Goal: Find specific page/section: Find specific page/section

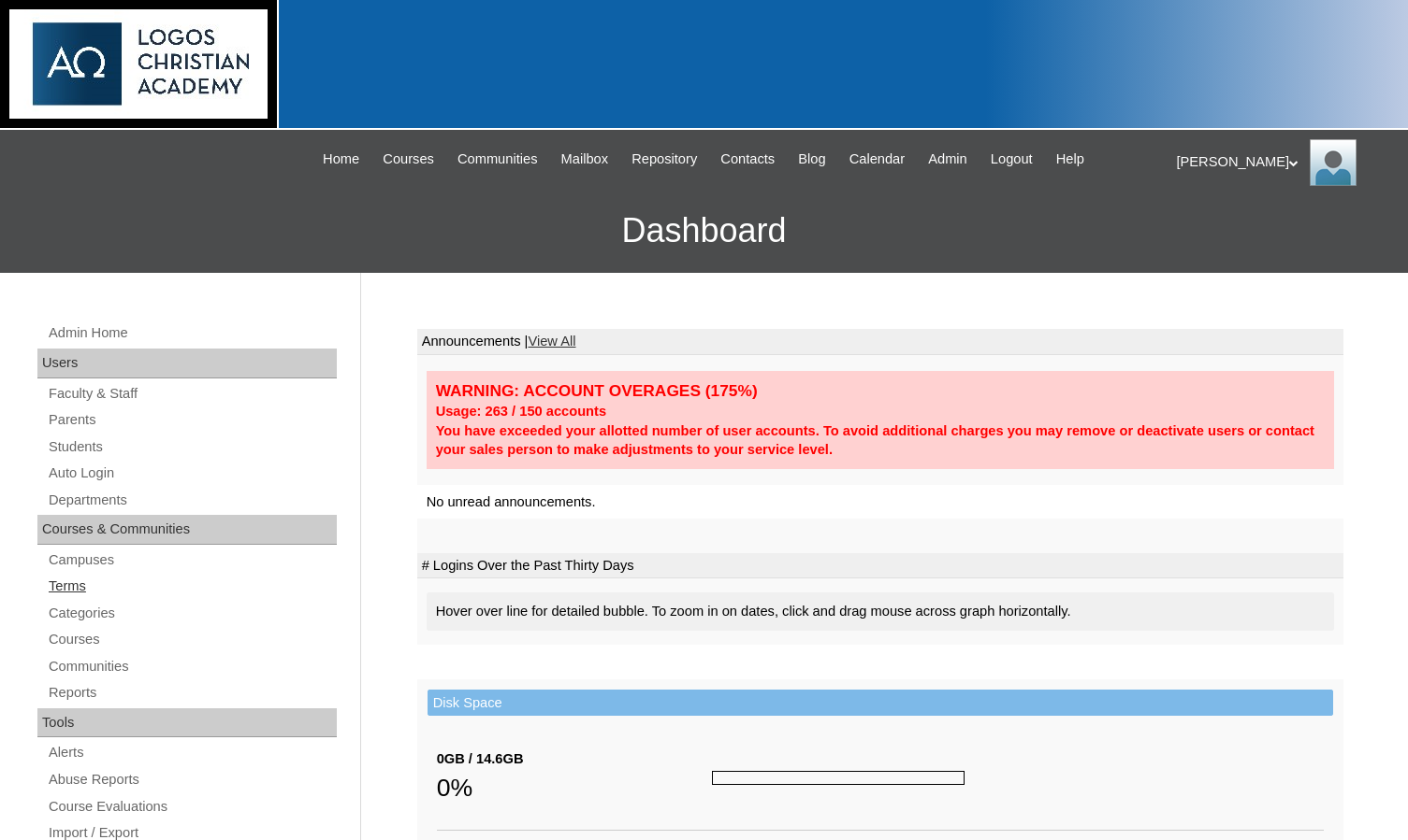
click at [90, 580] on link "Terms" at bounding box center [191, 587] width 290 height 24
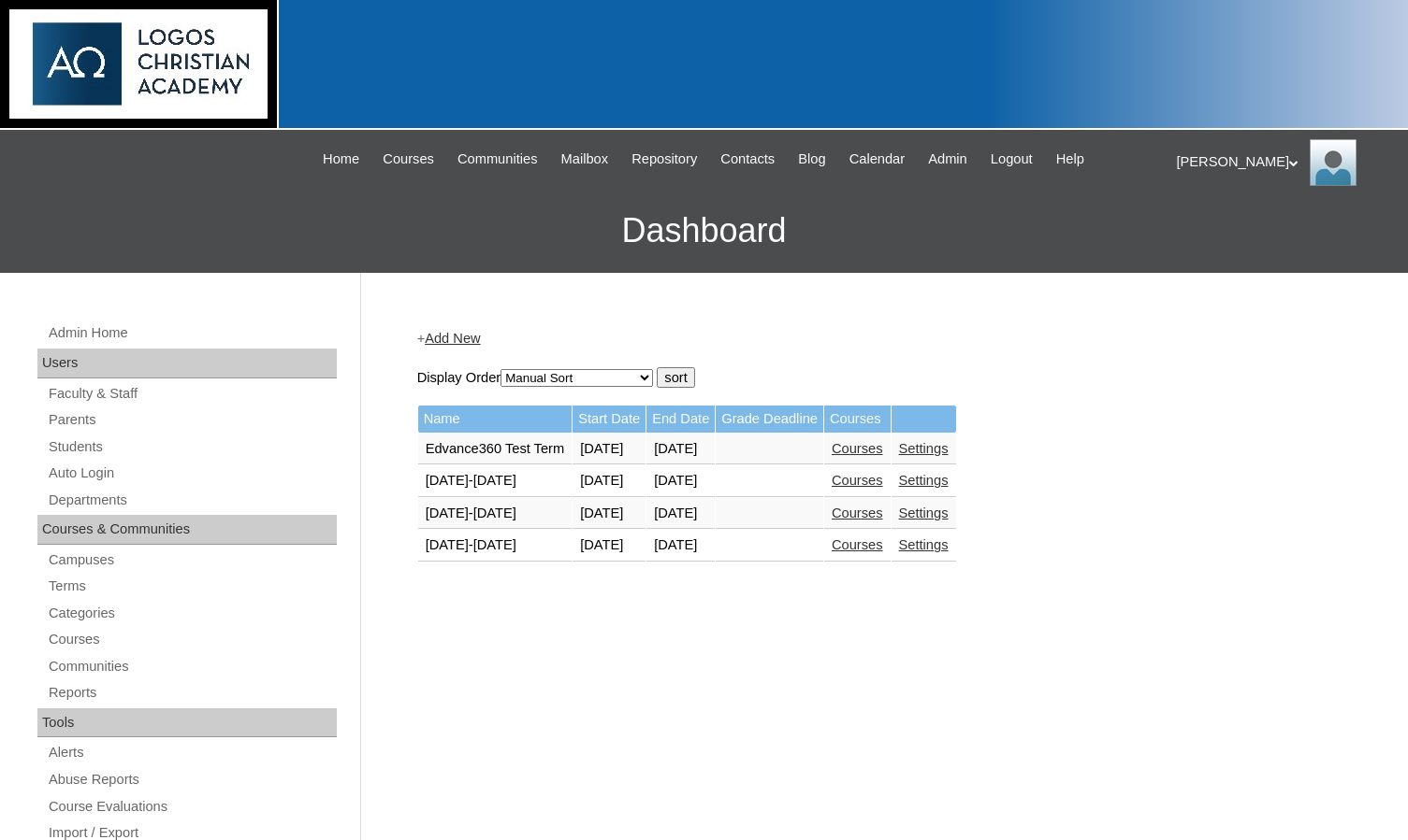
click at [883, 552] on link "Courses" at bounding box center [857, 545] width 51 height 15
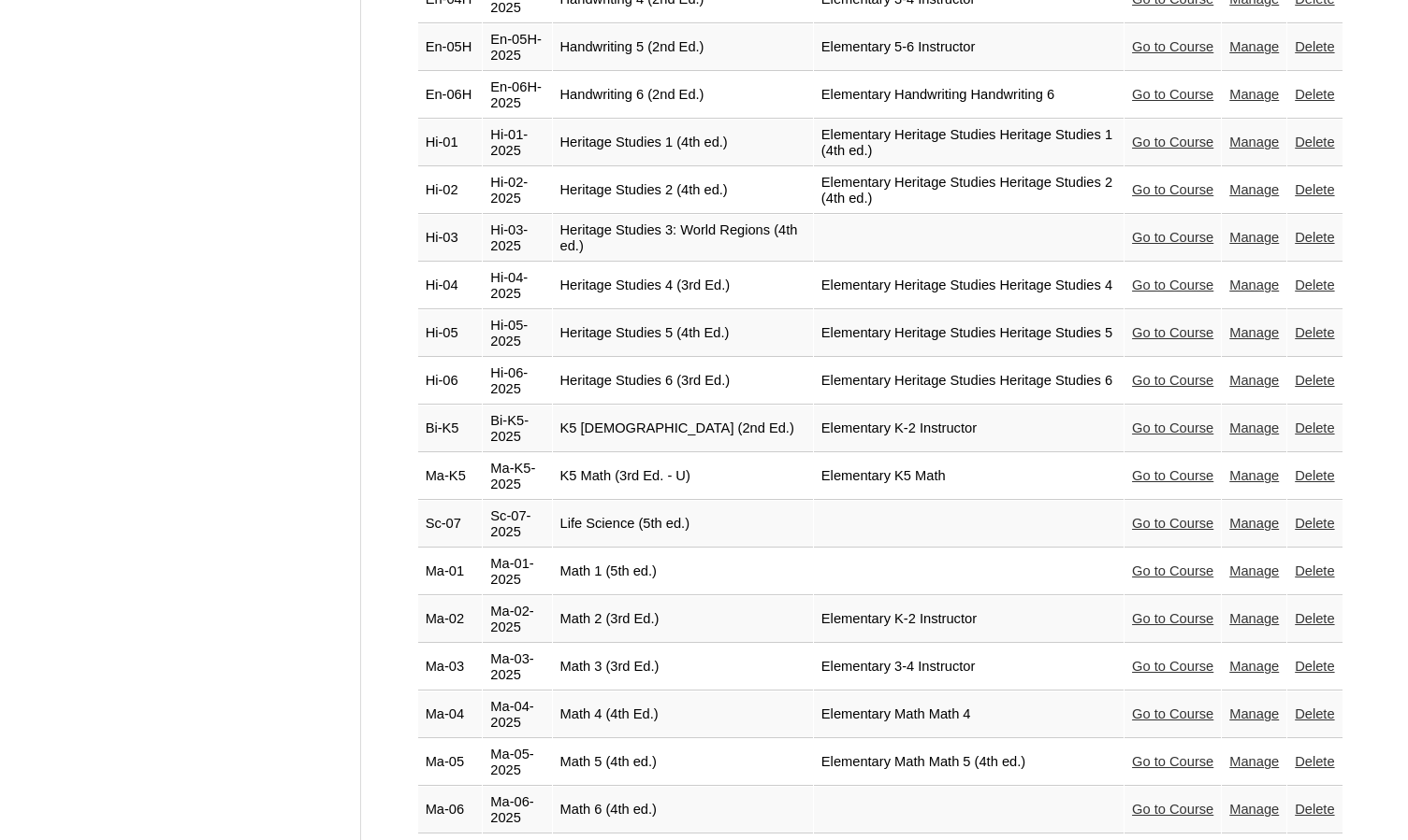
scroll to position [2898, 0]
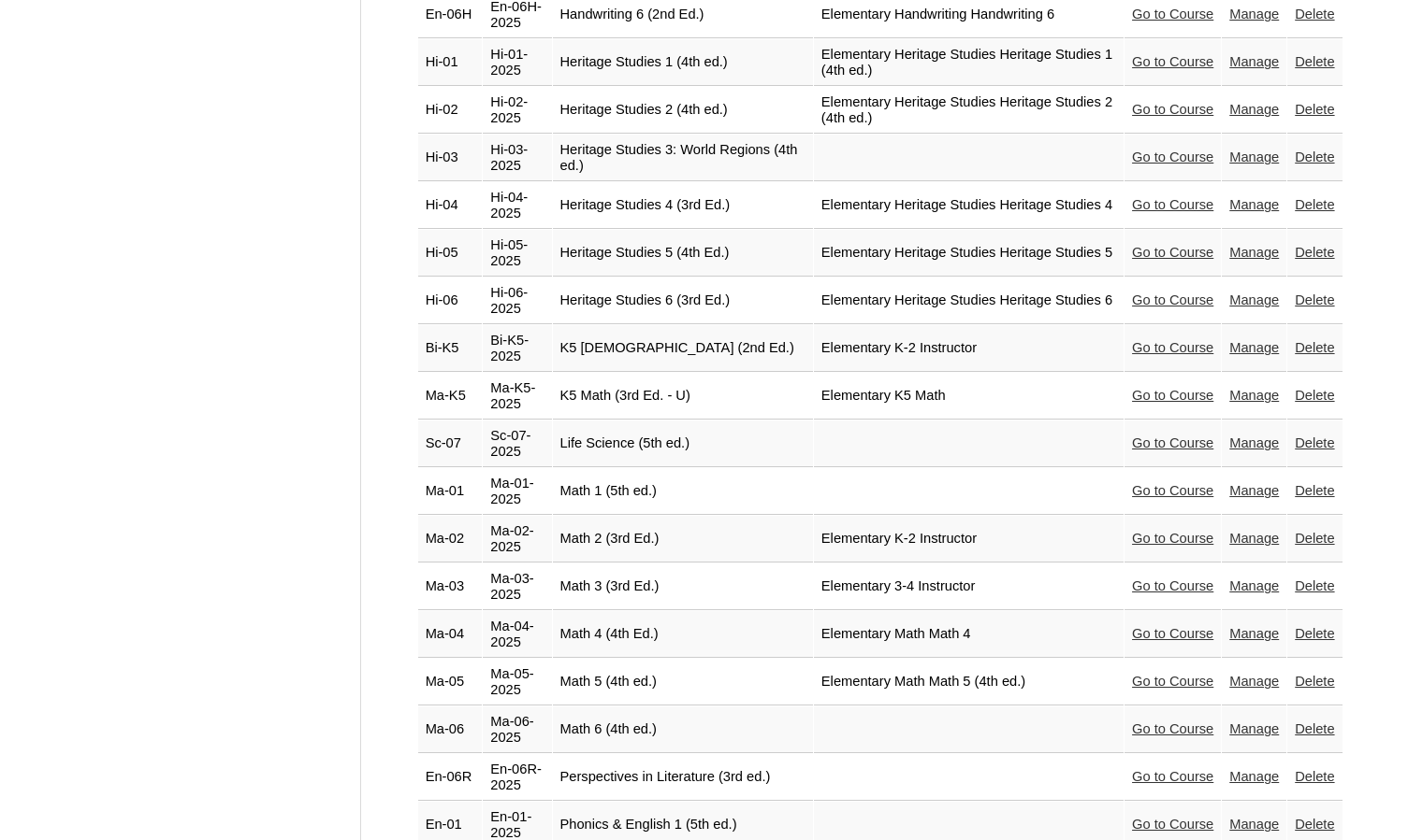
click at [1169, 674] on link "Go to Course" at bounding box center [1173, 681] width 81 height 15
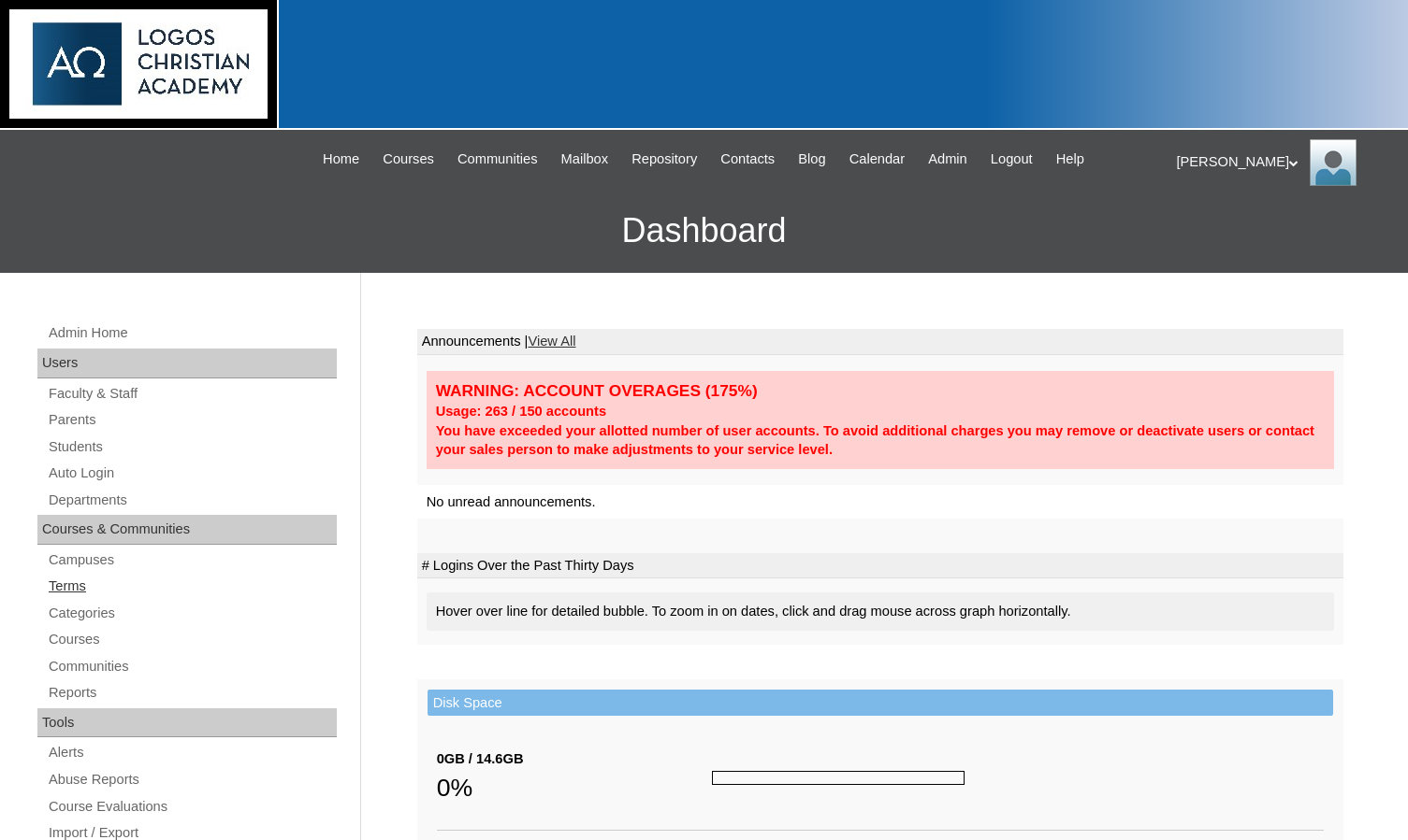
click at [76, 595] on link "Terms" at bounding box center [191, 587] width 290 height 24
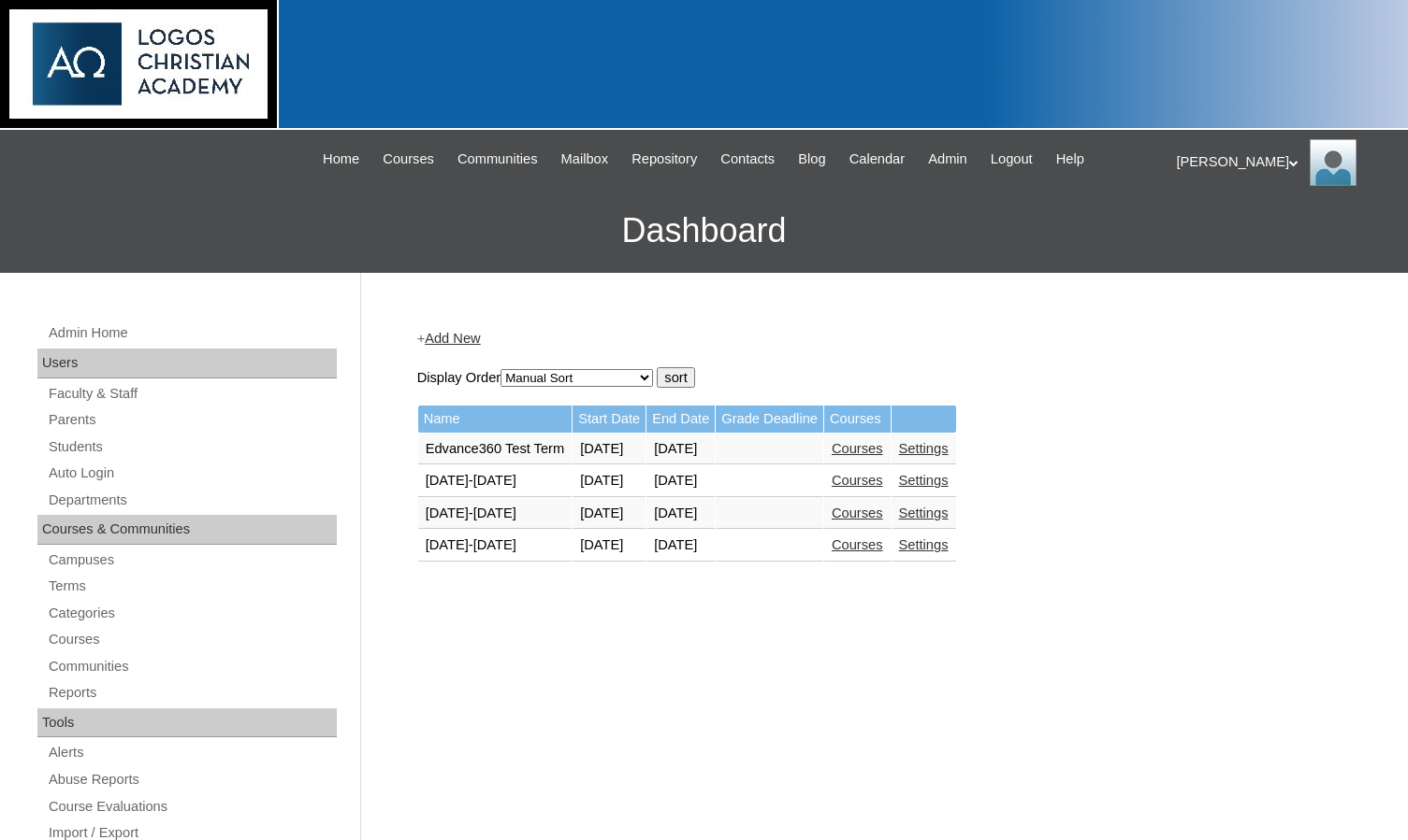
click at [883, 550] on link "Courses" at bounding box center [857, 545] width 51 height 15
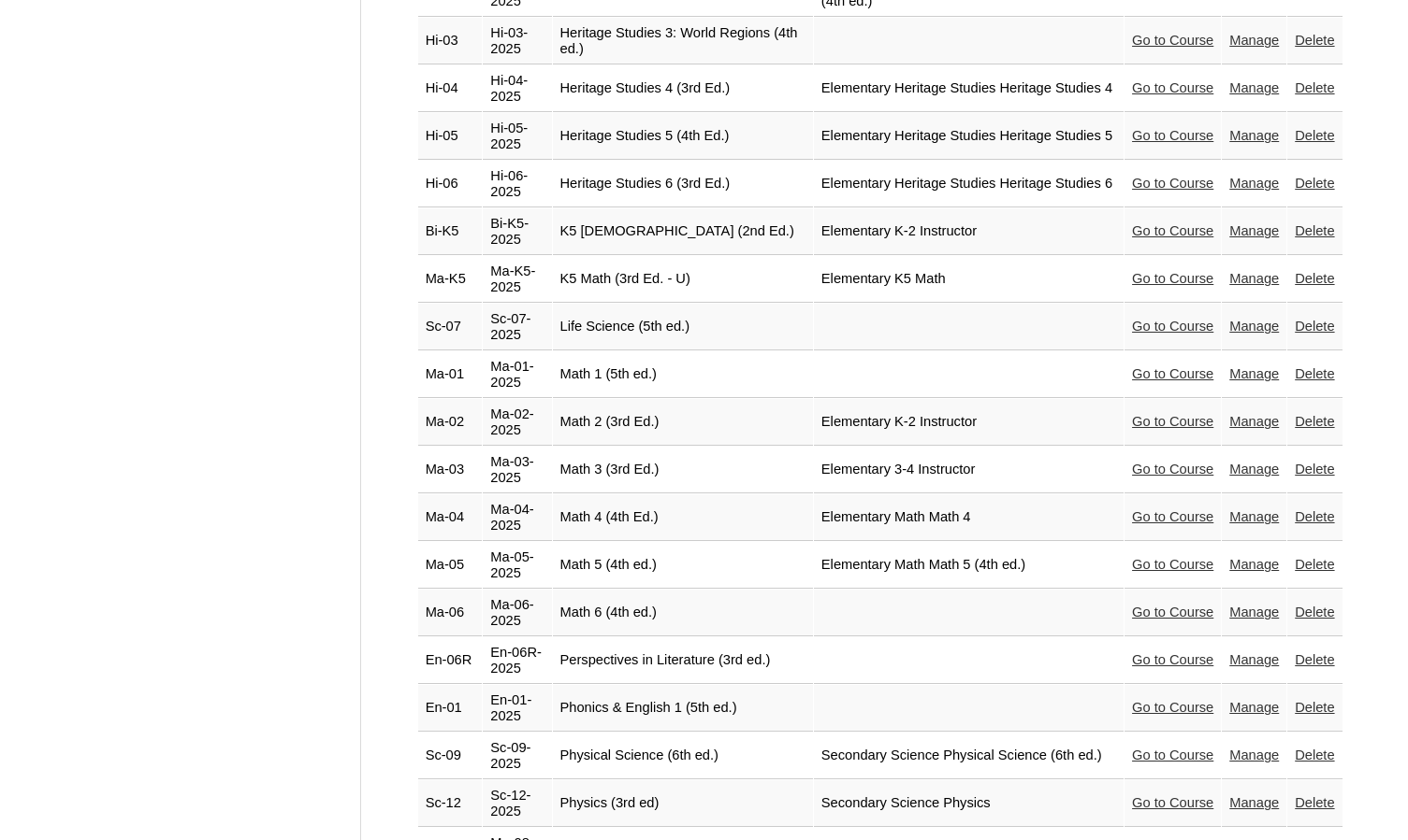
scroll to position [3085, 0]
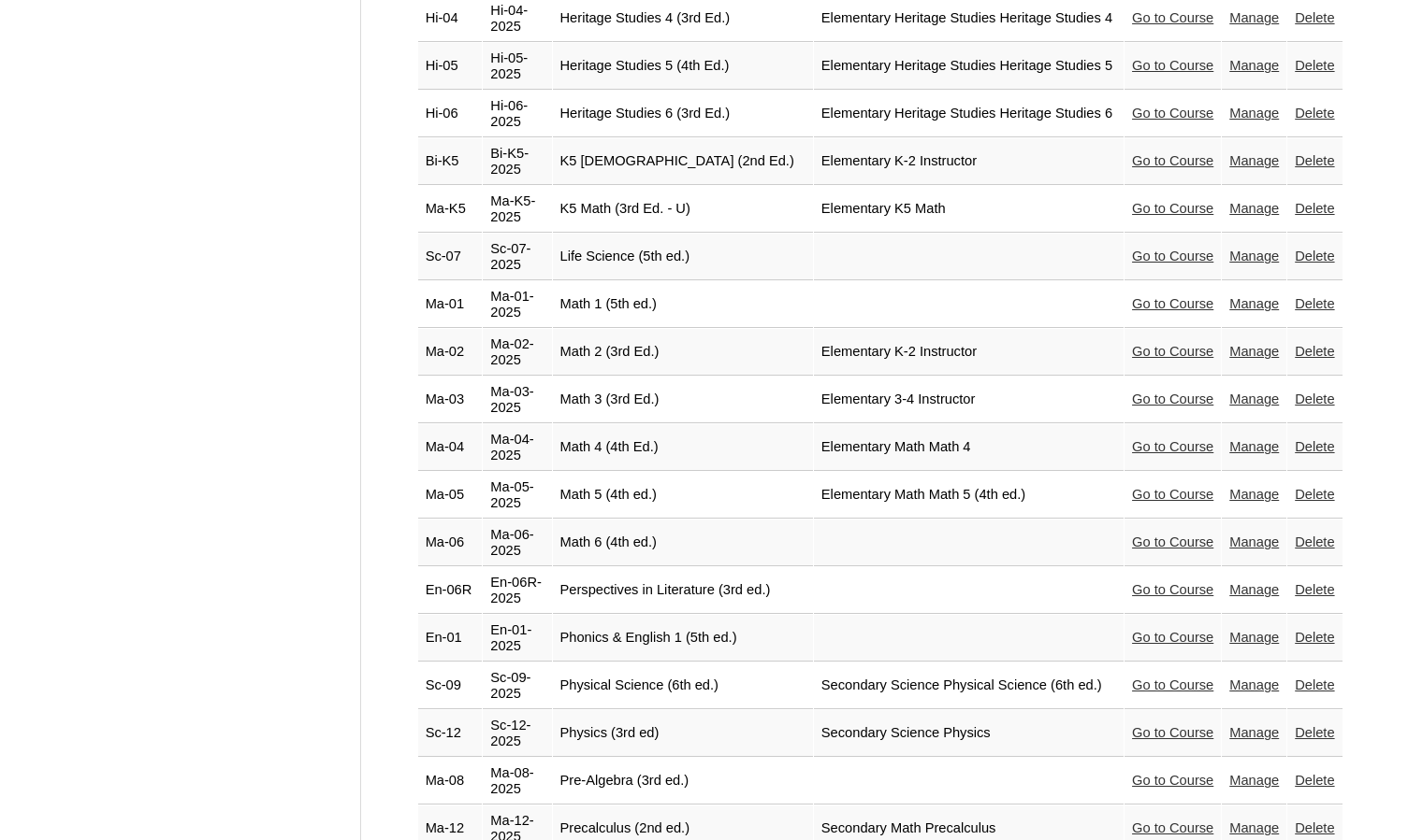
click at [1132, 725] on link "Go to Course" at bounding box center [1173, 732] width 81 height 15
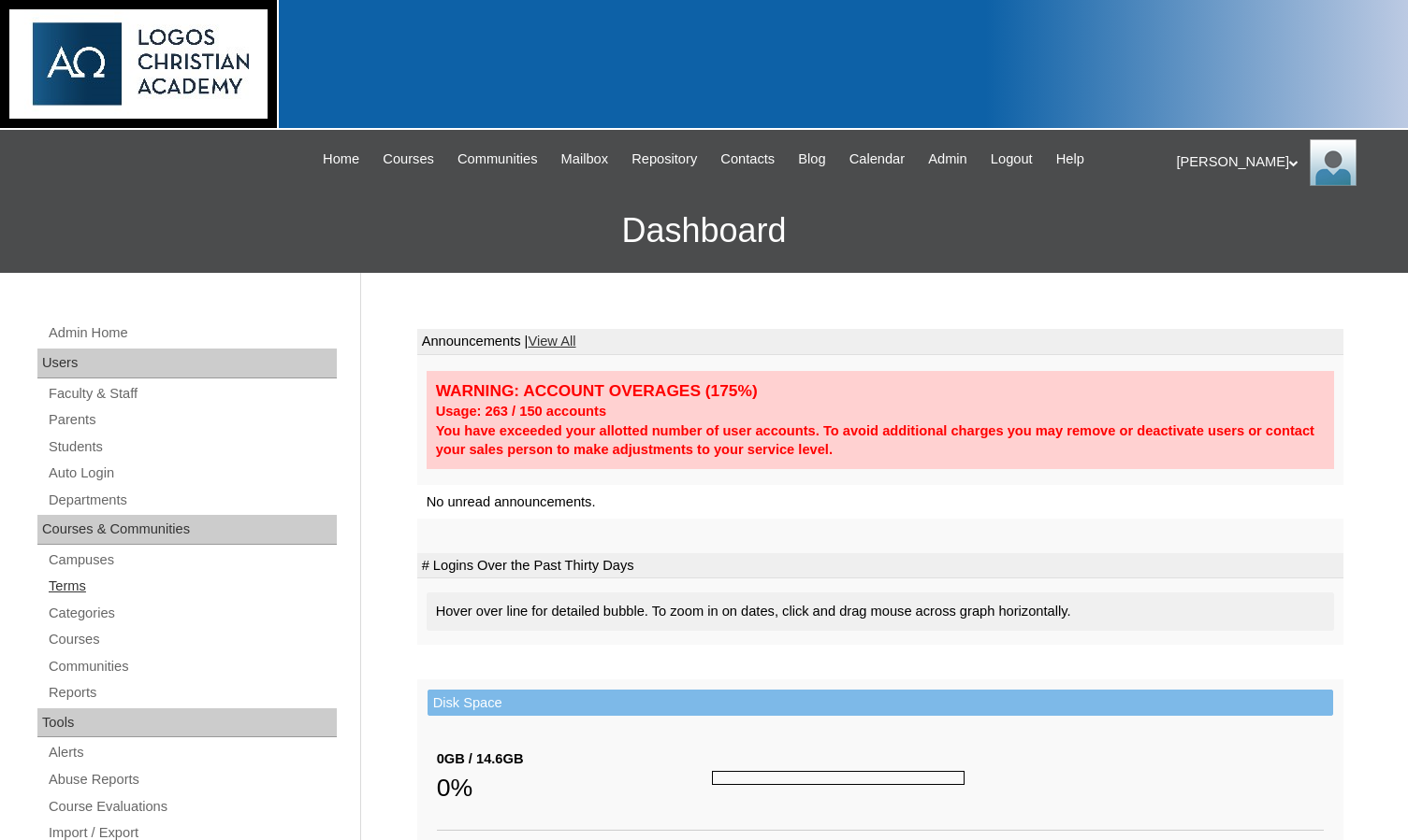
click at [86, 596] on link "Terms" at bounding box center [191, 587] width 290 height 24
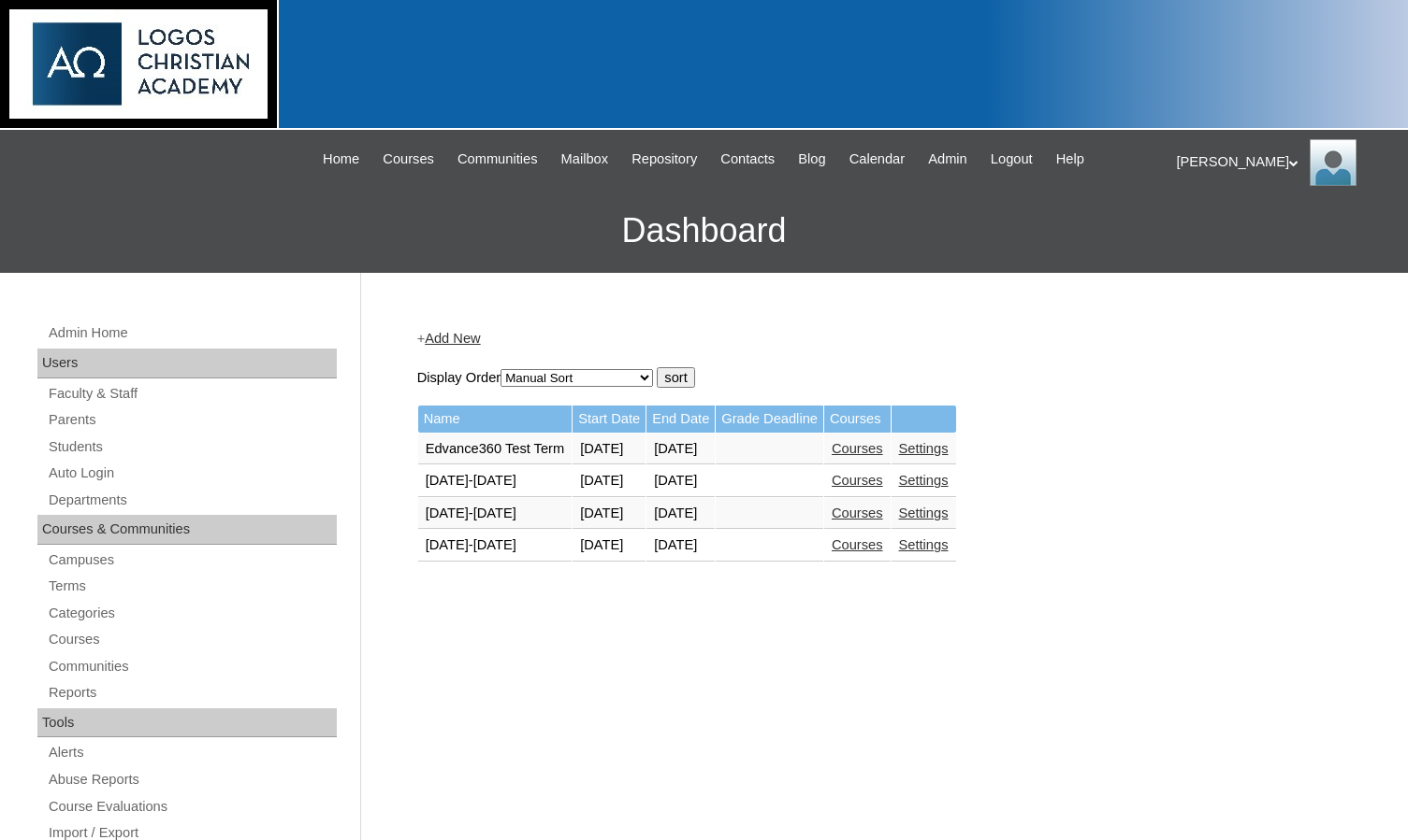
click at [883, 547] on link "Courses" at bounding box center [857, 545] width 51 height 15
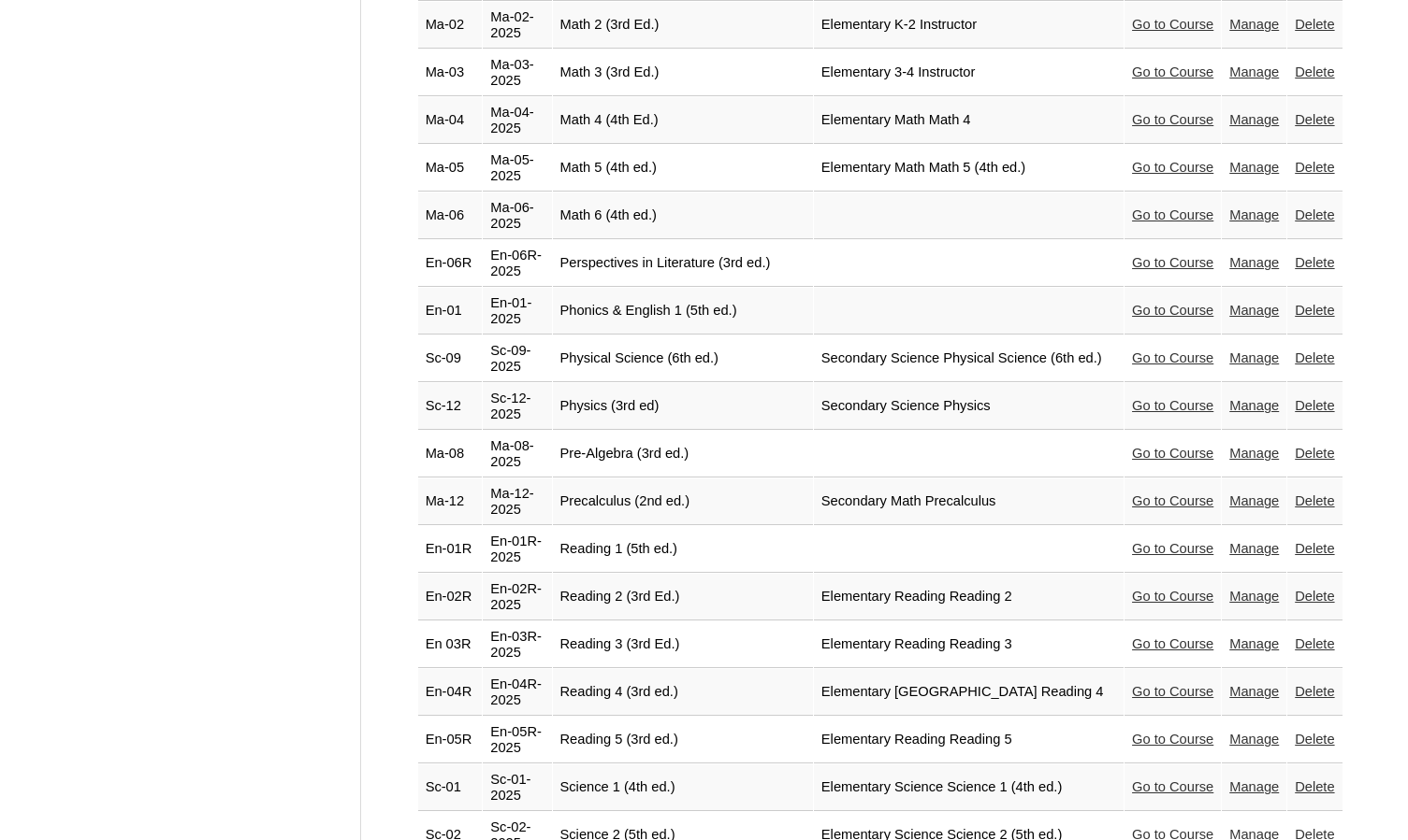
scroll to position [3459, 0]
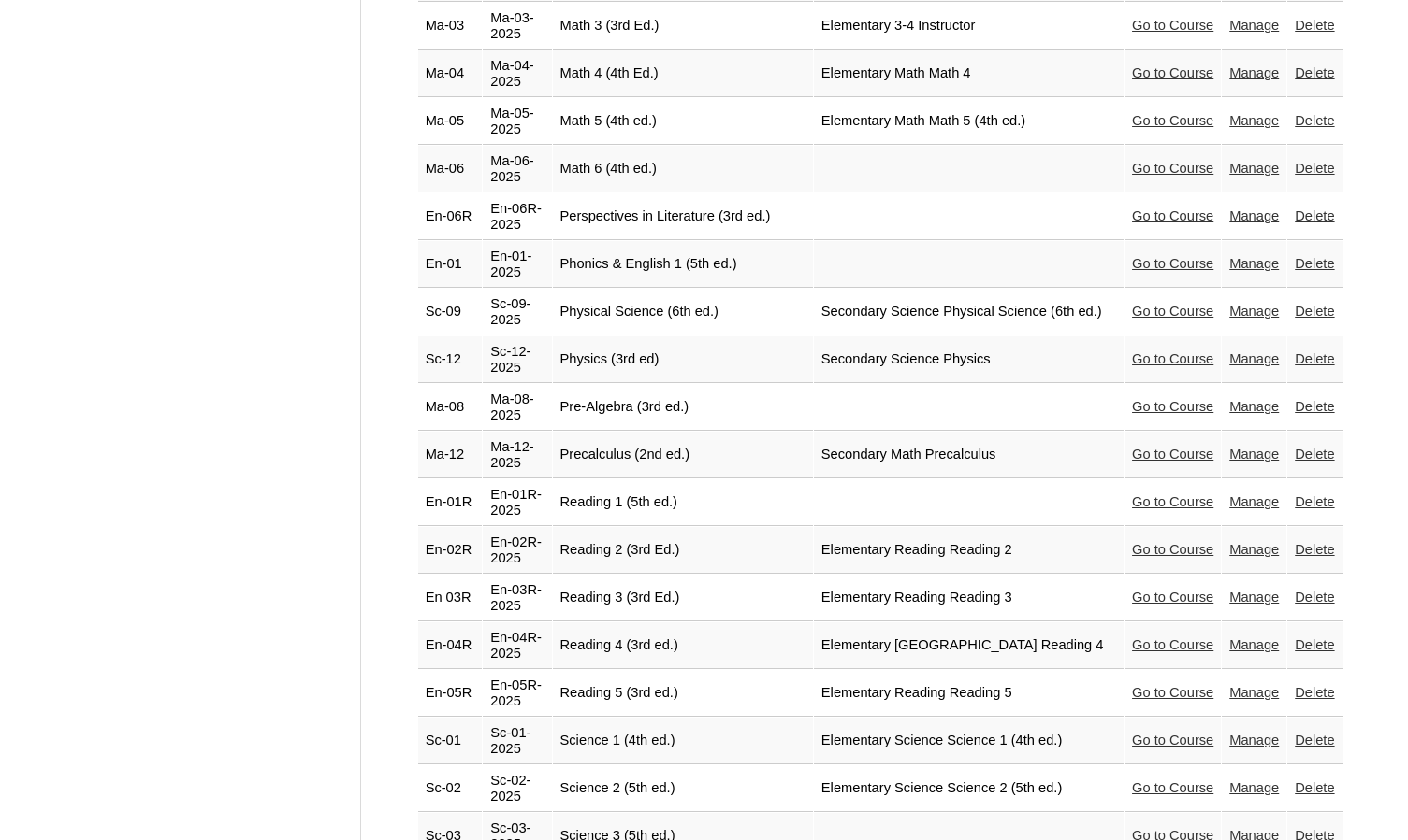
click at [1143, 685] on link "Go to Course" at bounding box center [1173, 692] width 81 height 15
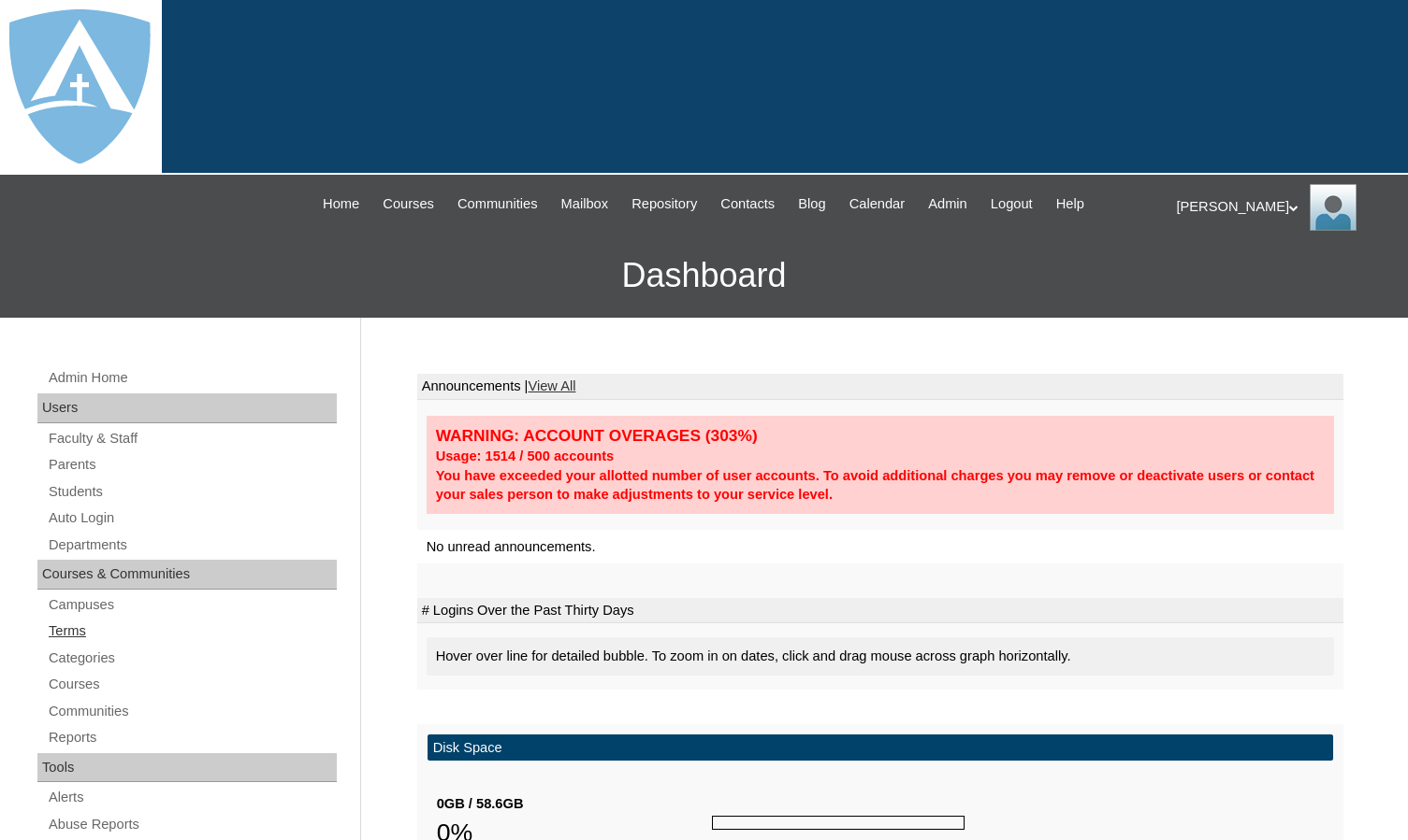
click at [90, 626] on link "Terms" at bounding box center [191, 631] width 290 height 24
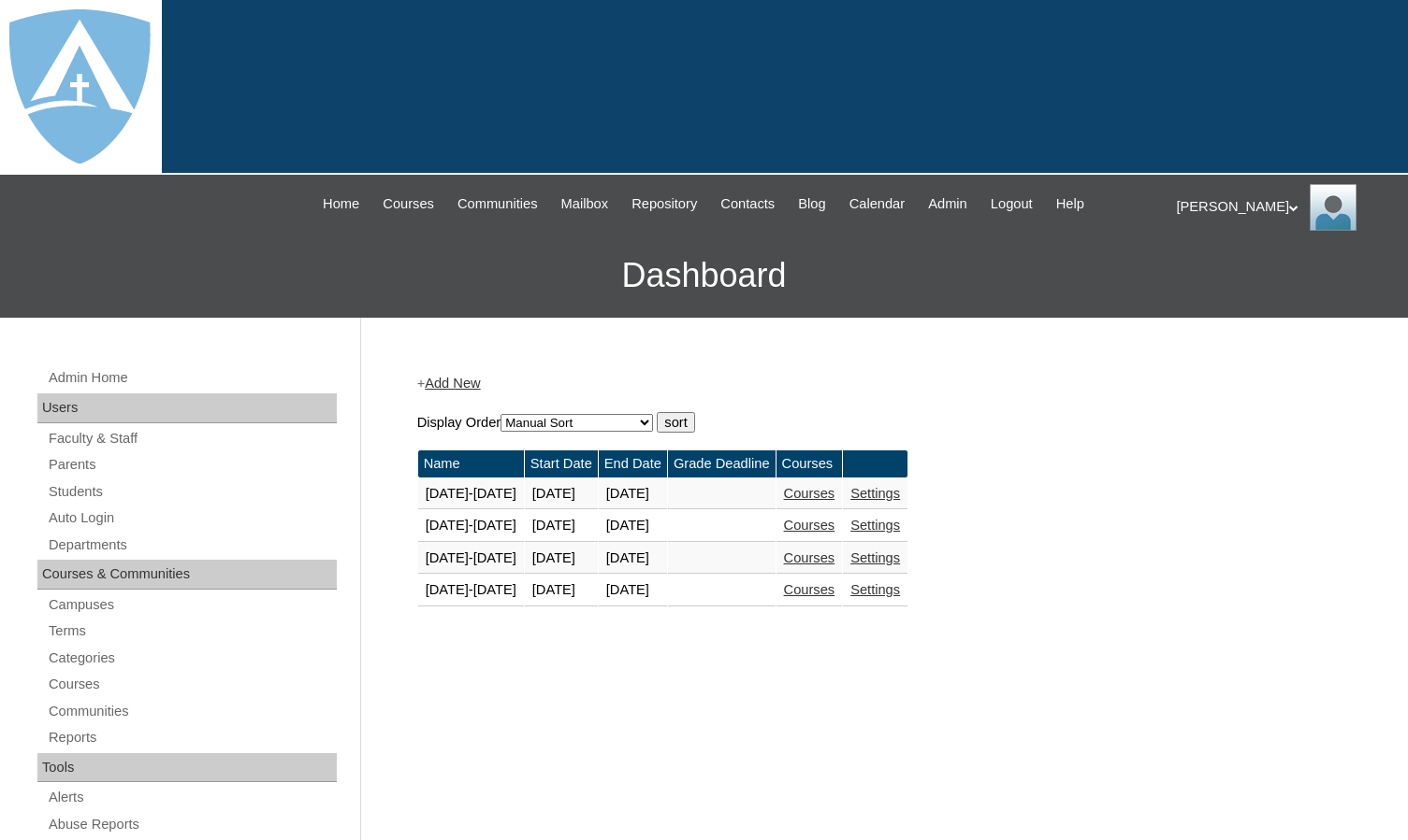
click at [821, 596] on link "Courses" at bounding box center [810, 589] width 51 height 15
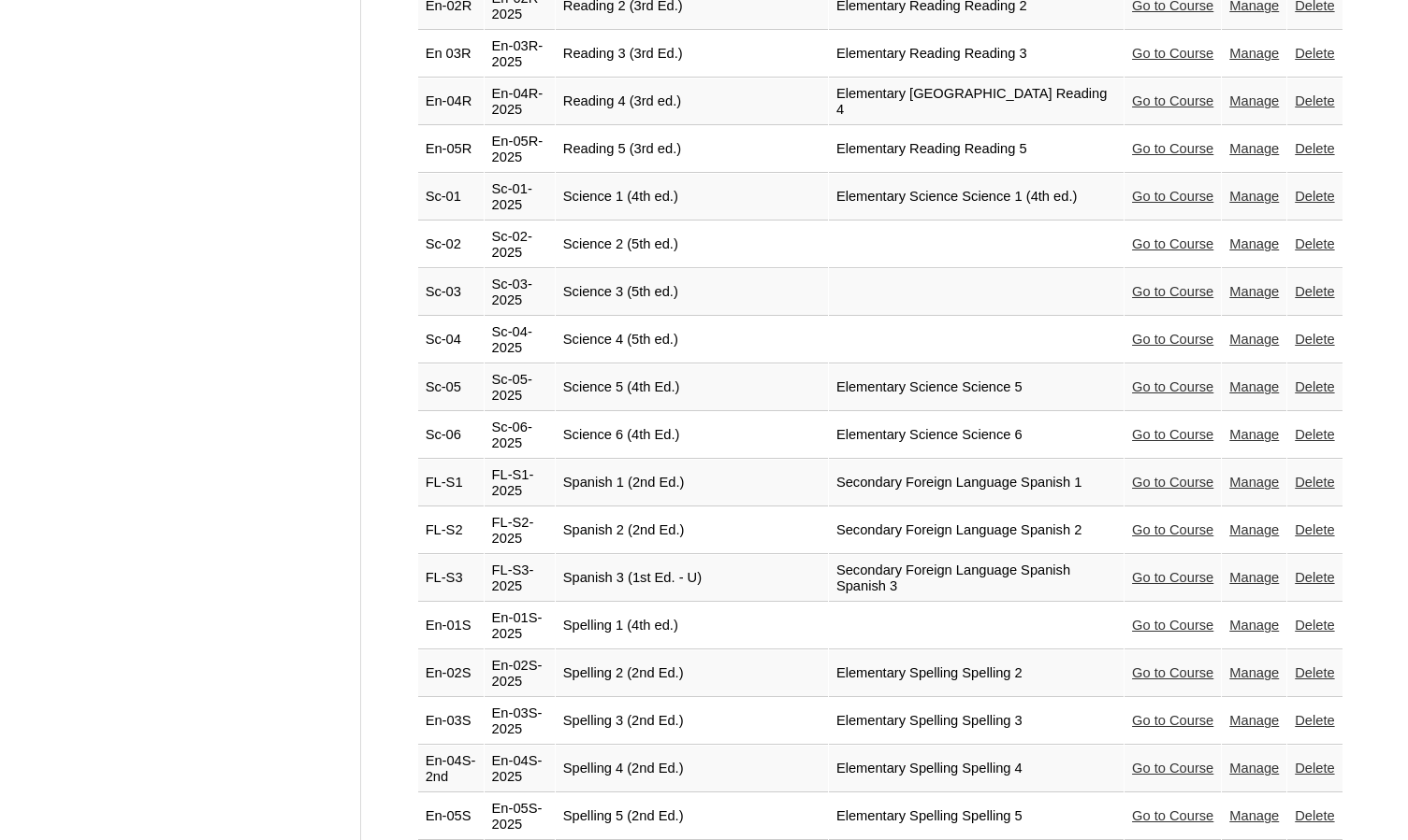
scroll to position [4047, 0]
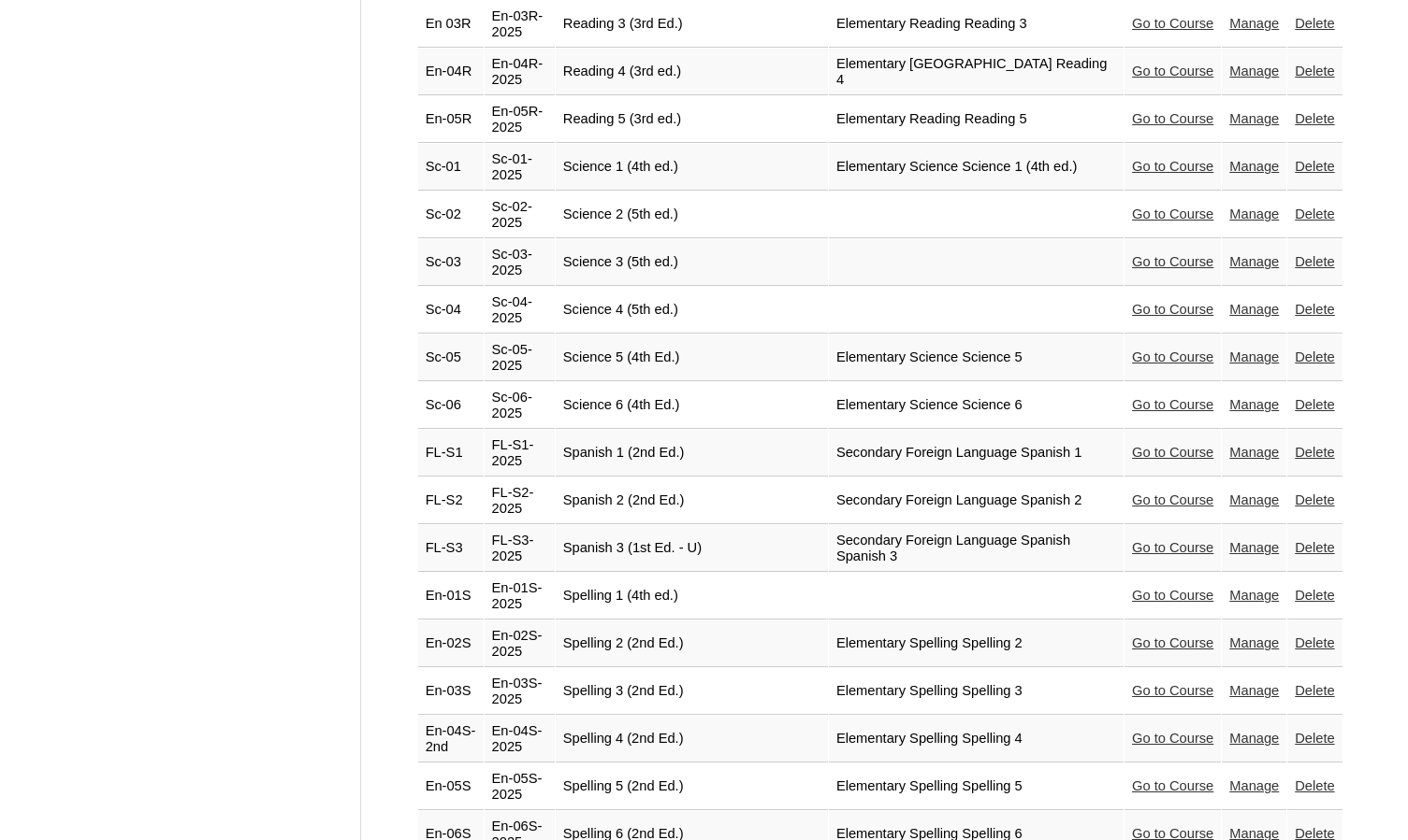
click at [1132, 779] on link "Go to Course" at bounding box center [1173, 786] width 81 height 15
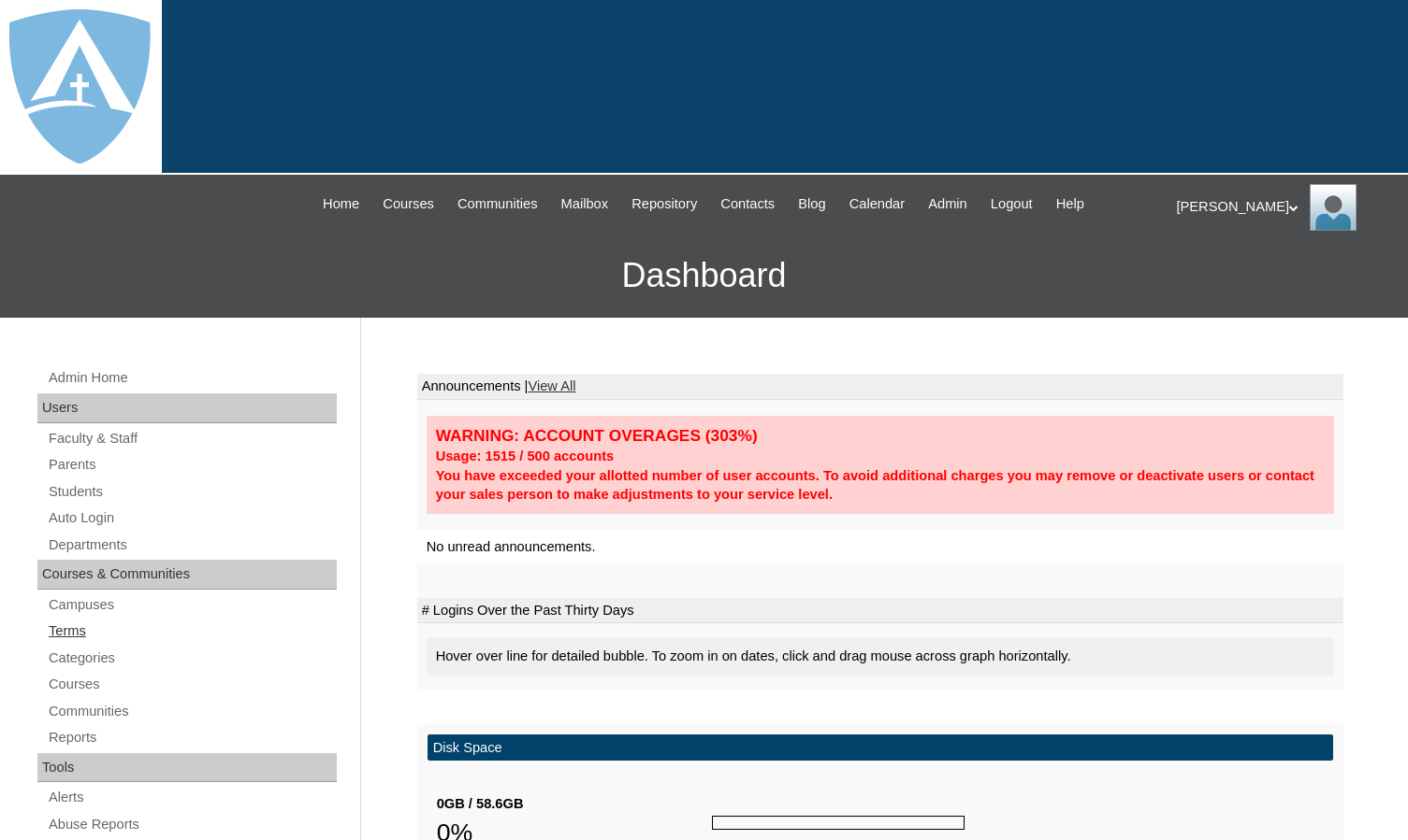
click at [145, 626] on link "Terms" at bounding box center [191, 631] width 290 height 24
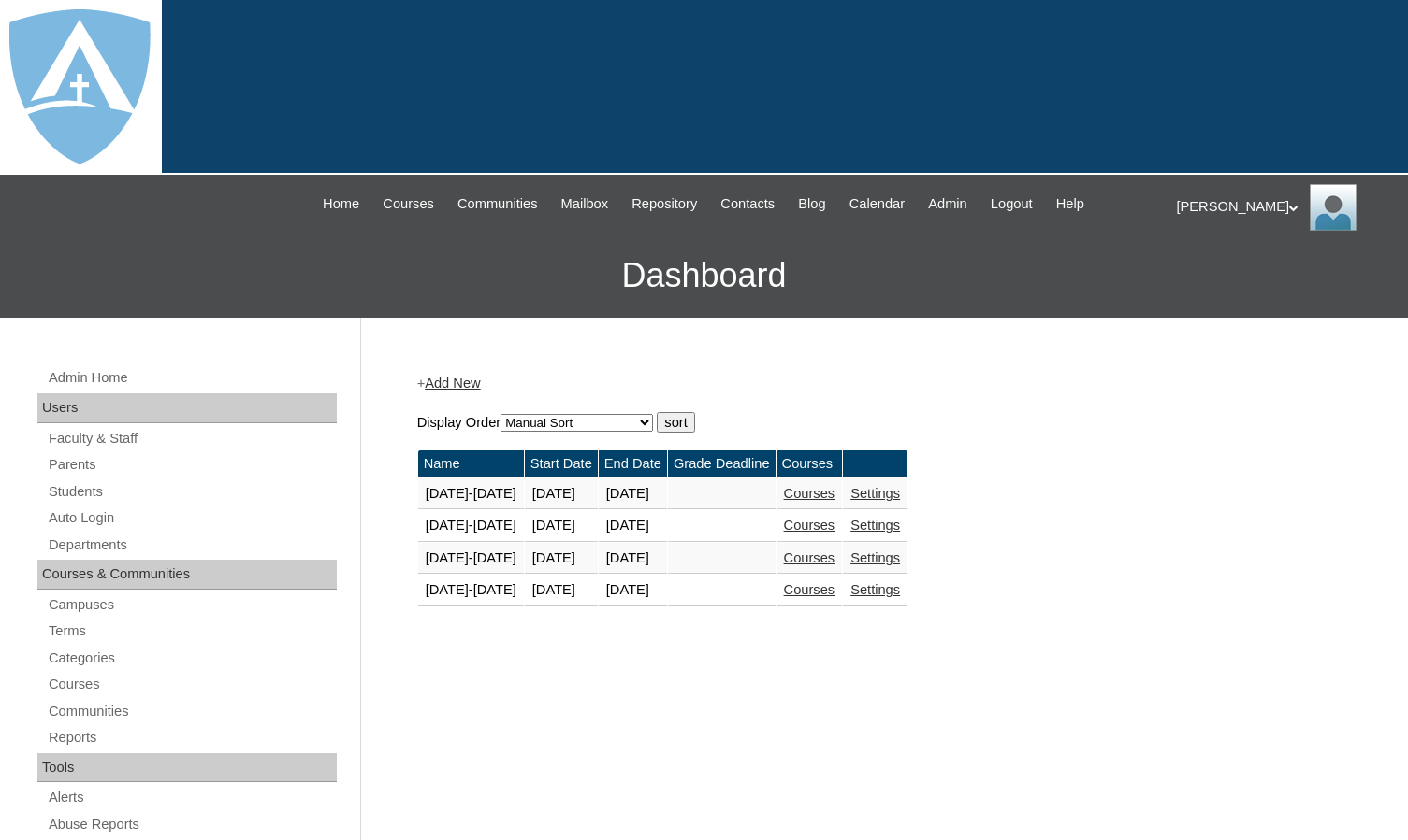
click at [832, 592] on link "Courses" at bounding box center [810, 589] width 51 height 15
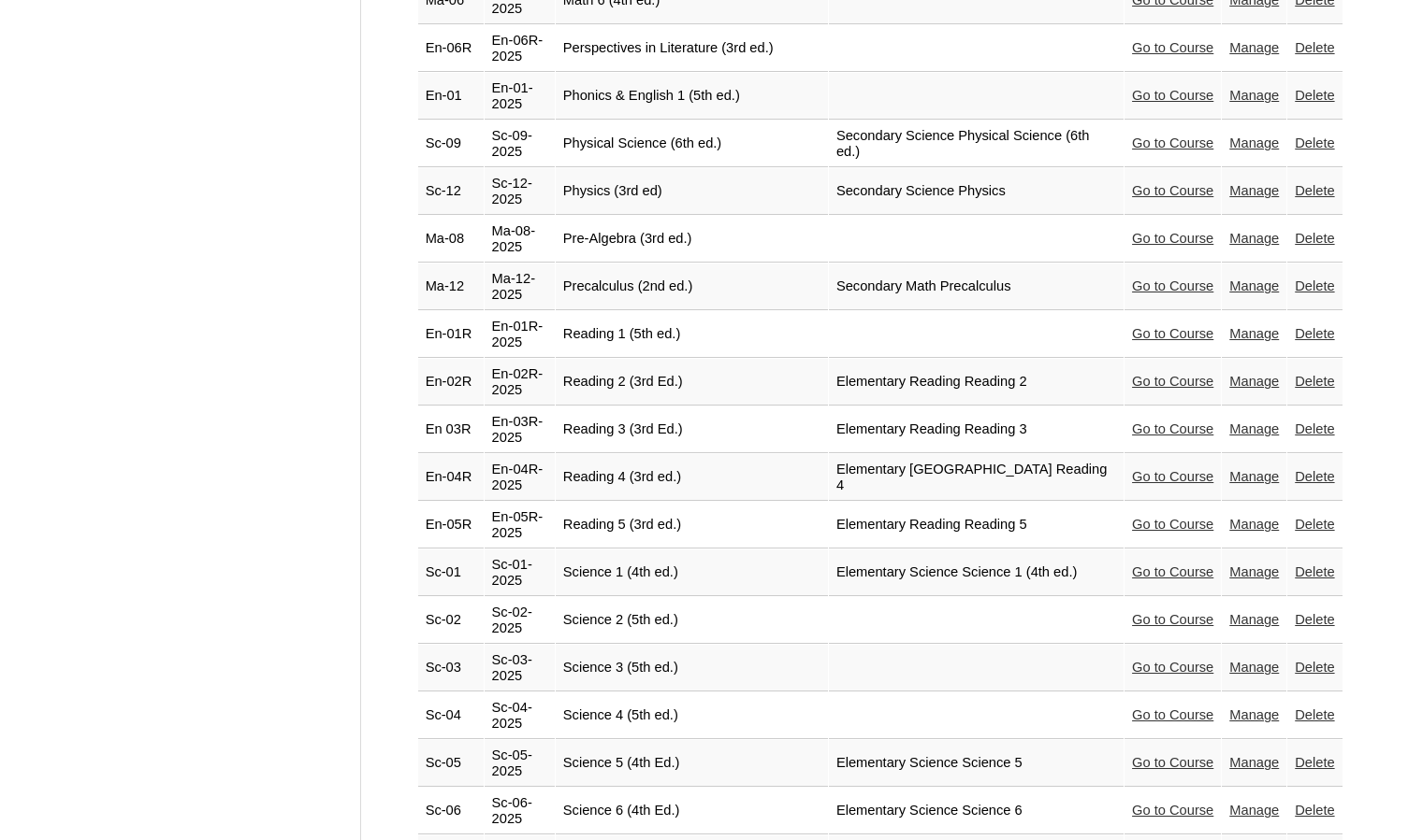
scroll to position [3646, 0]
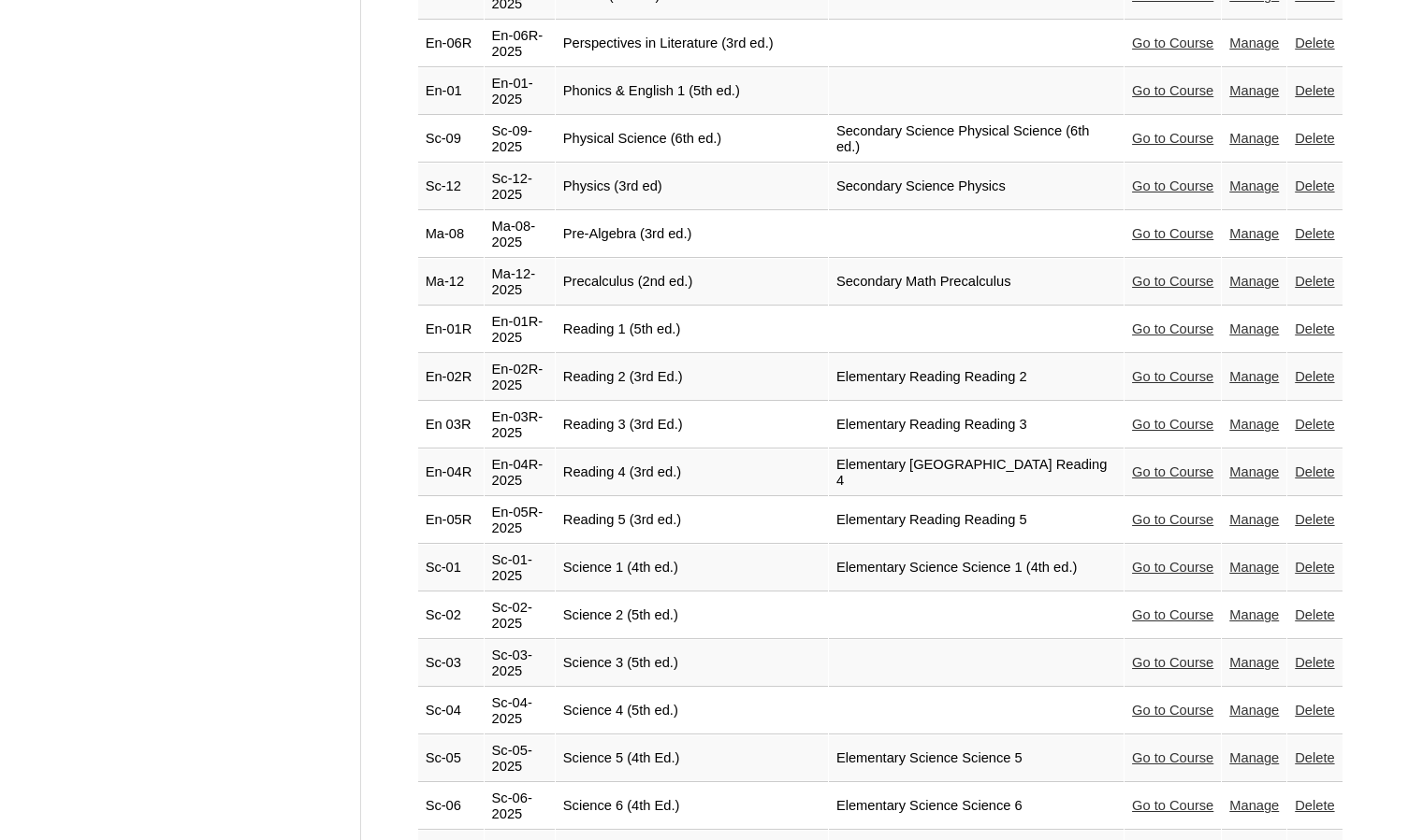
click at [1152, 512] on link "Go to Course" at bounding box center [1173, 519] width 81 height 15
